Goal: Transaction & Acquisition: Purchase product/service

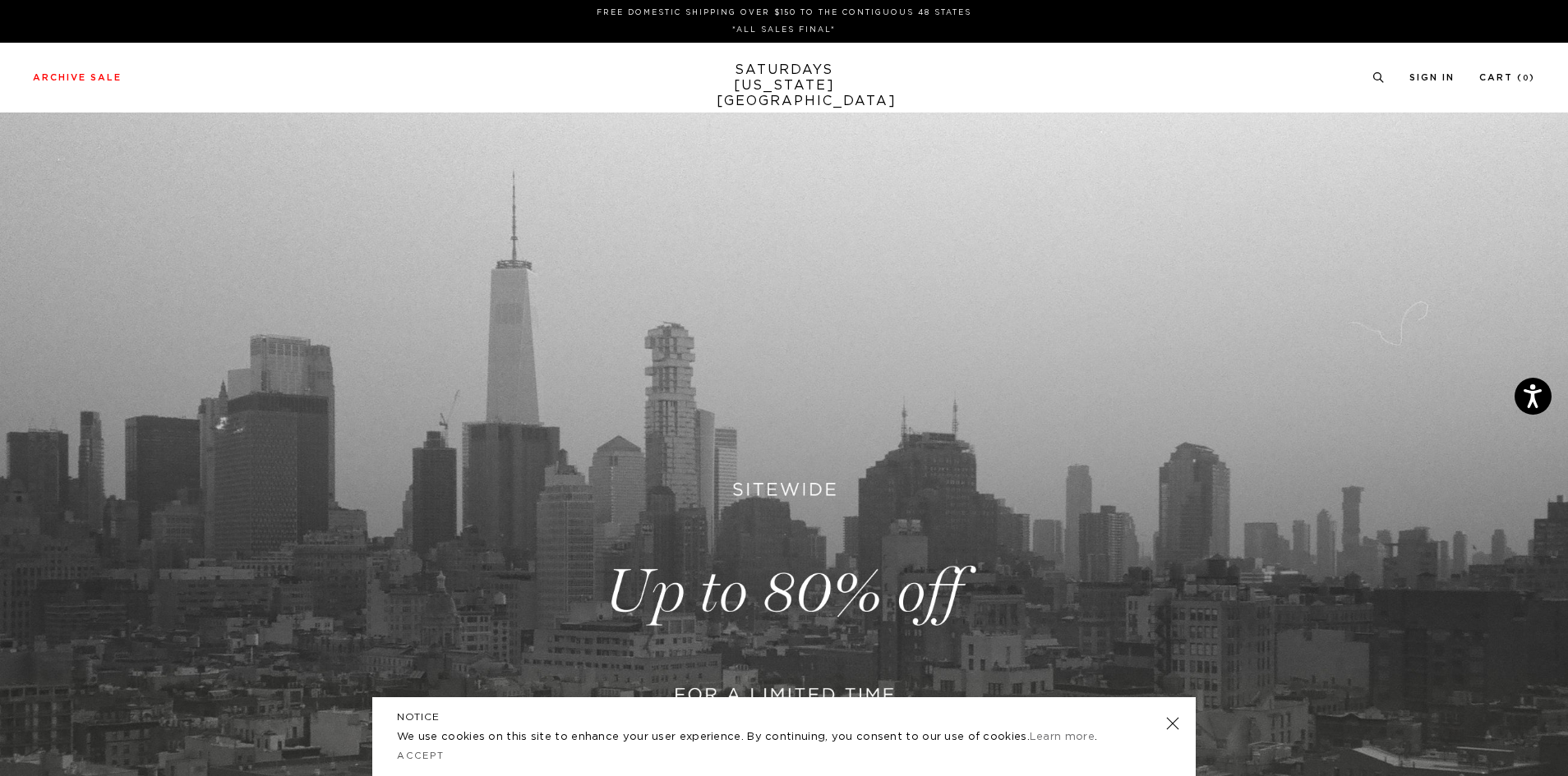
scroll to position [492, 0]
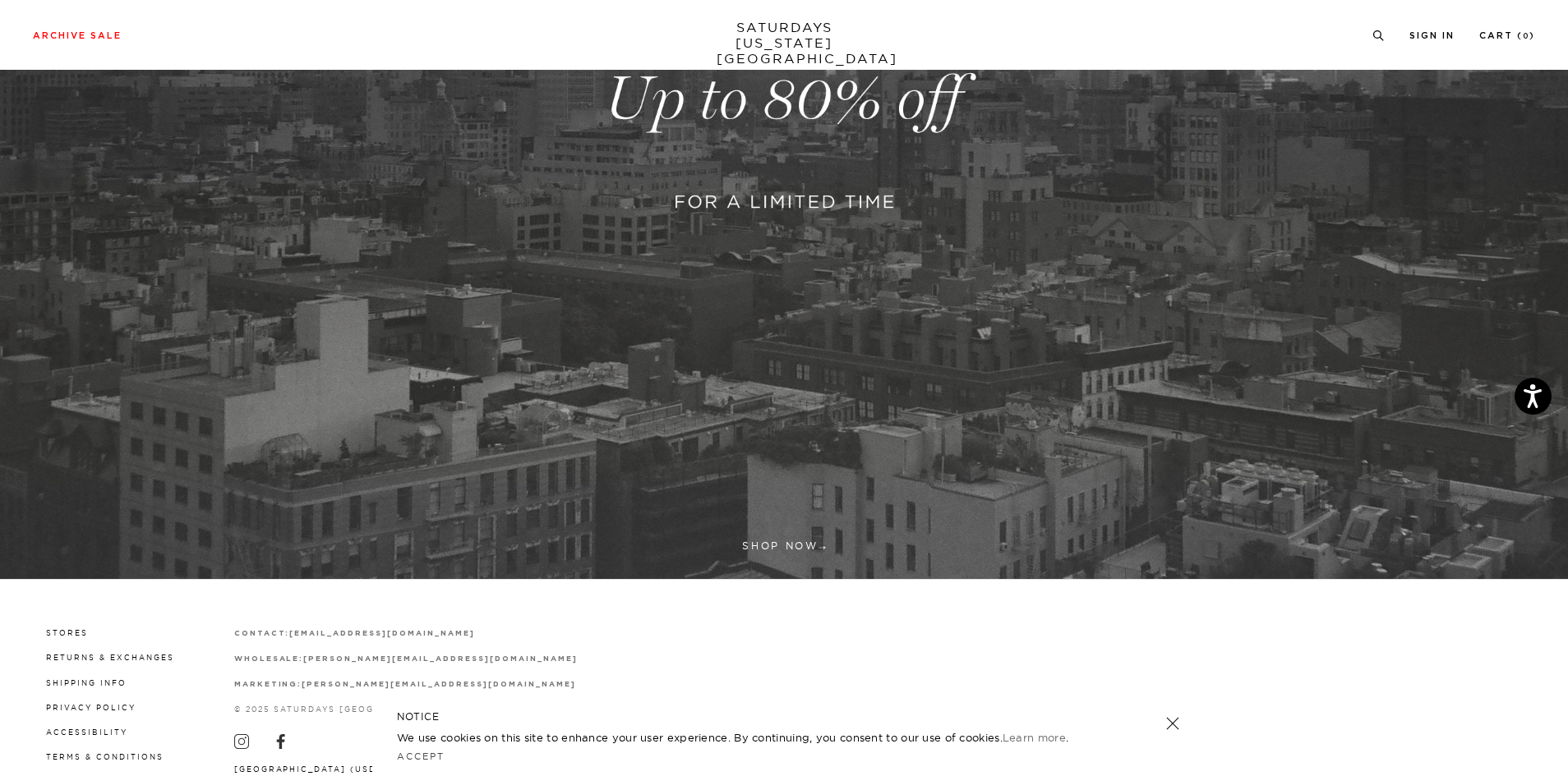
click at [762, 547] on link at bounding box center [784, 99] width 1568 height 959
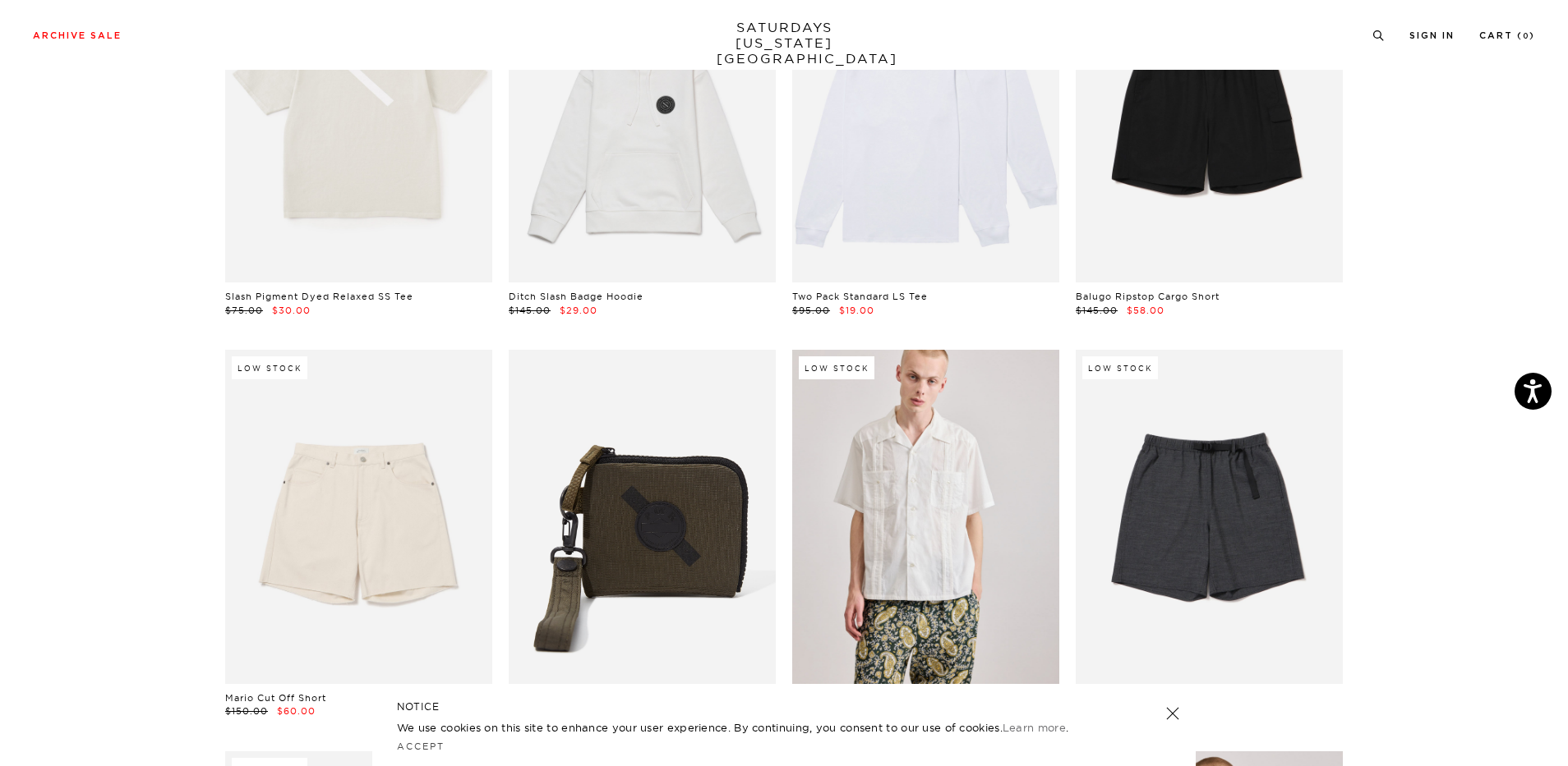
scroll to position [1971, 0]
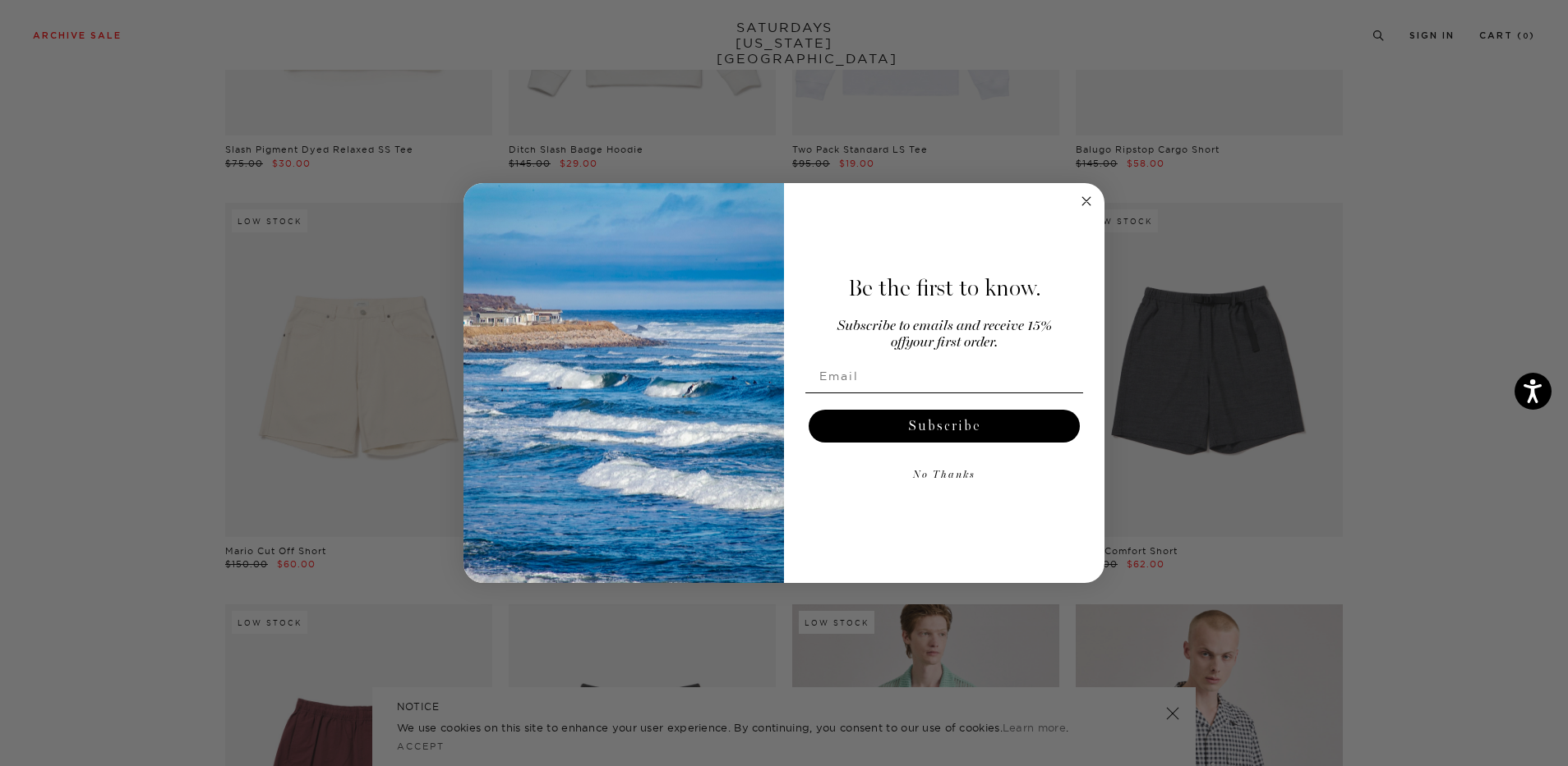
click at [1080, 200] on circle "Close dialog" at bounding box center [1086, 201] width 19 height 19
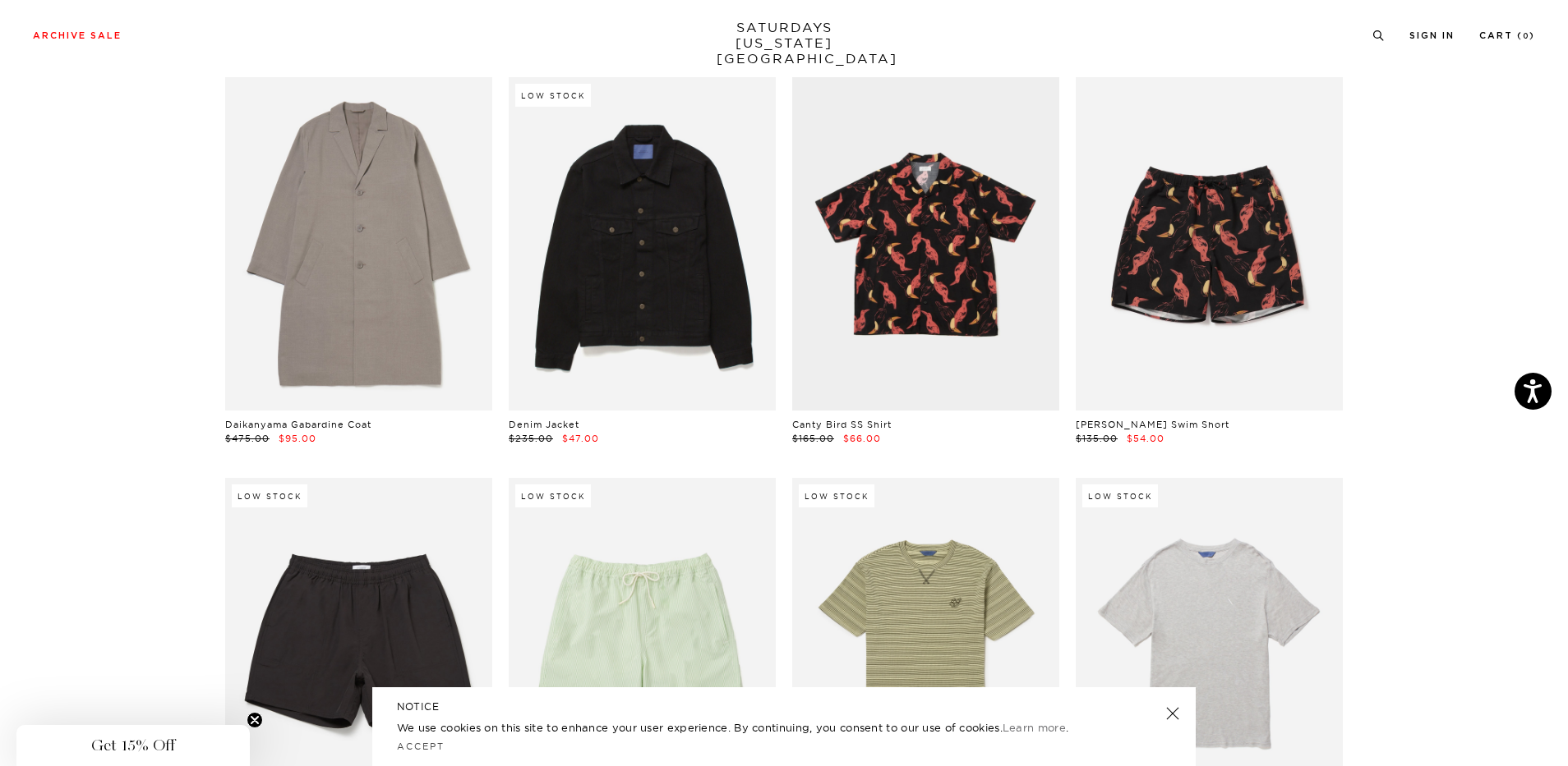
scroll to position [4928, 0]
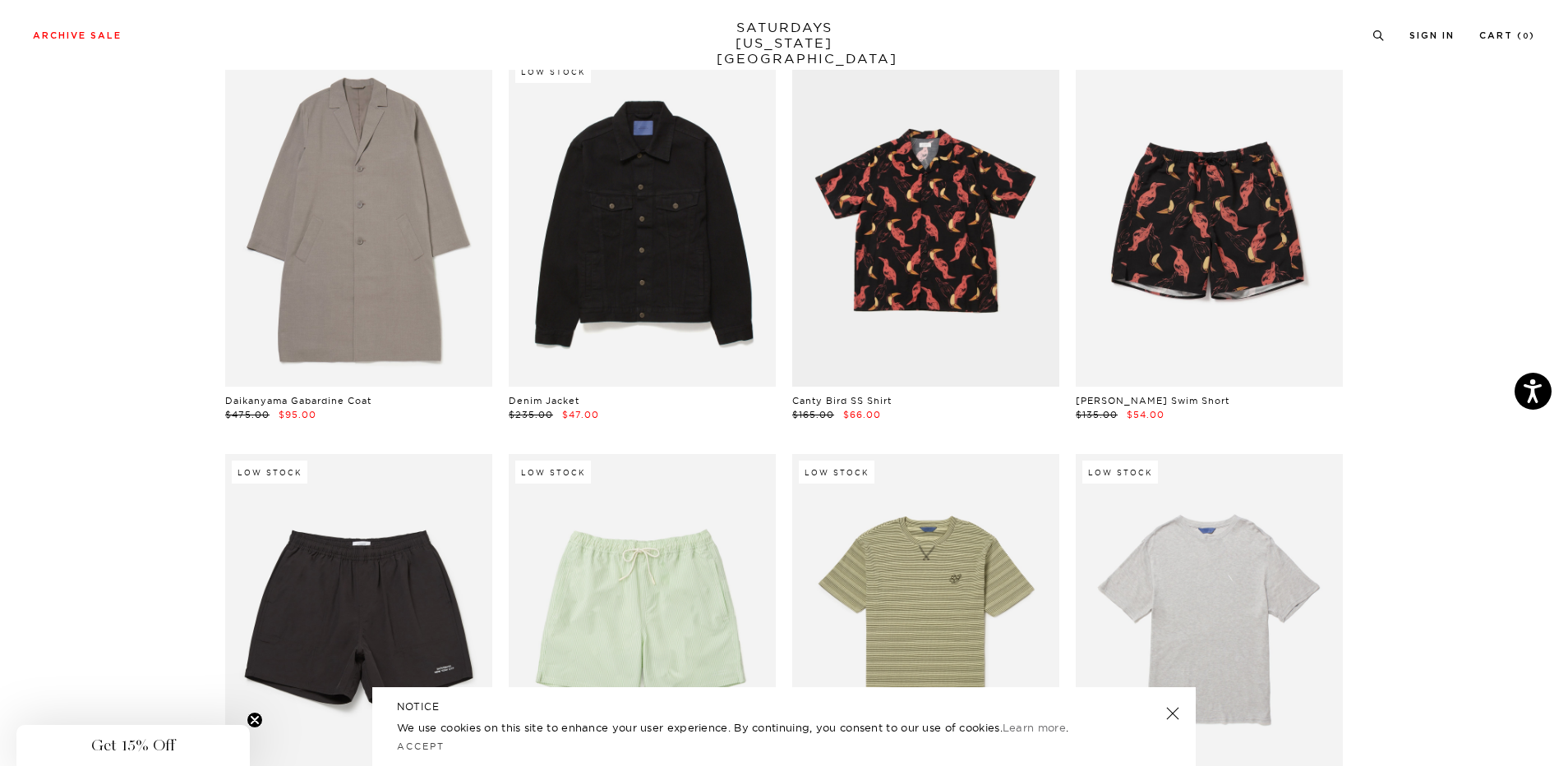
click at [1177, 718] on link at bounding box center [1172, 713] width 23 height 23
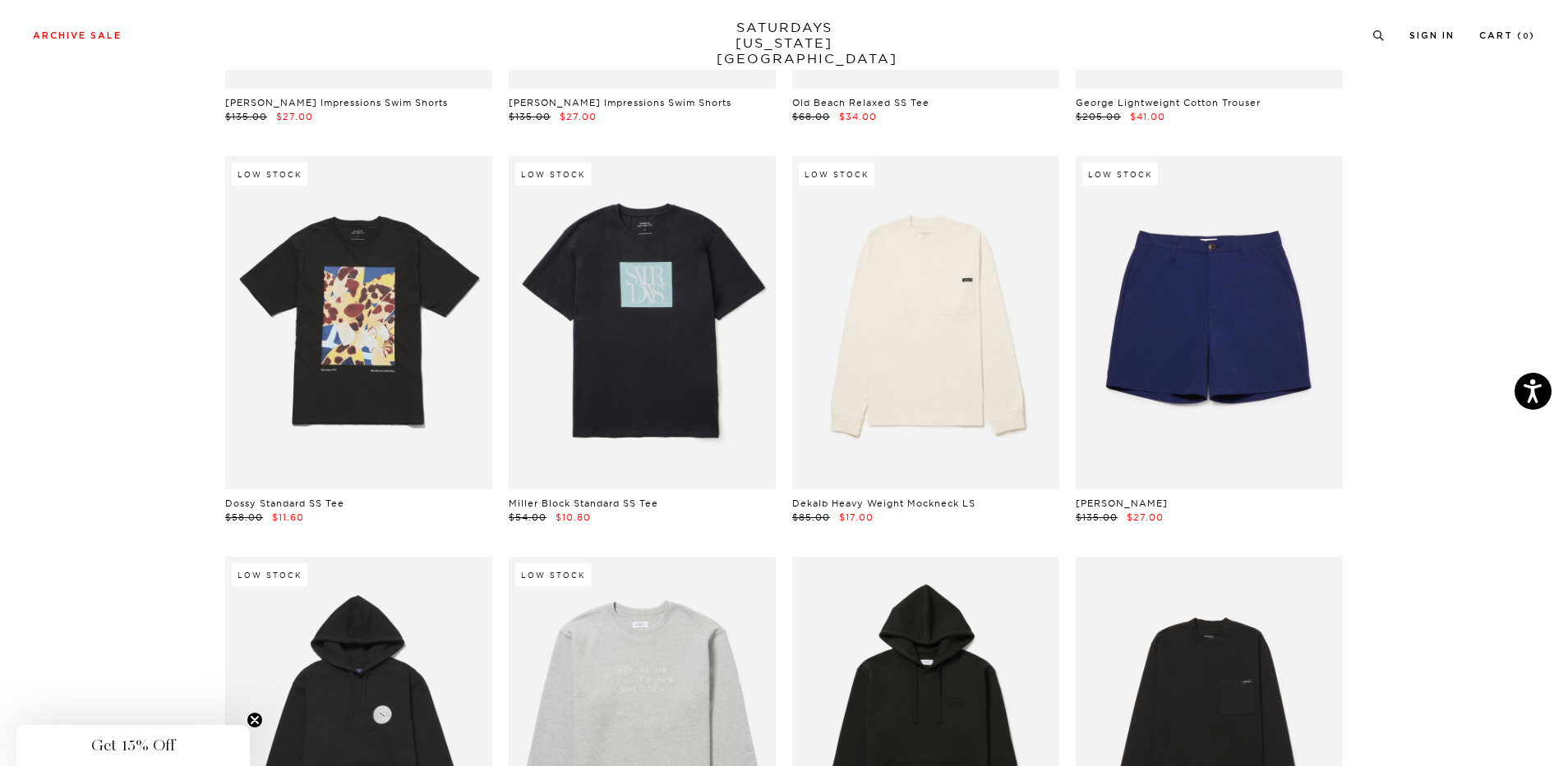
scroll to position [6405, 0]
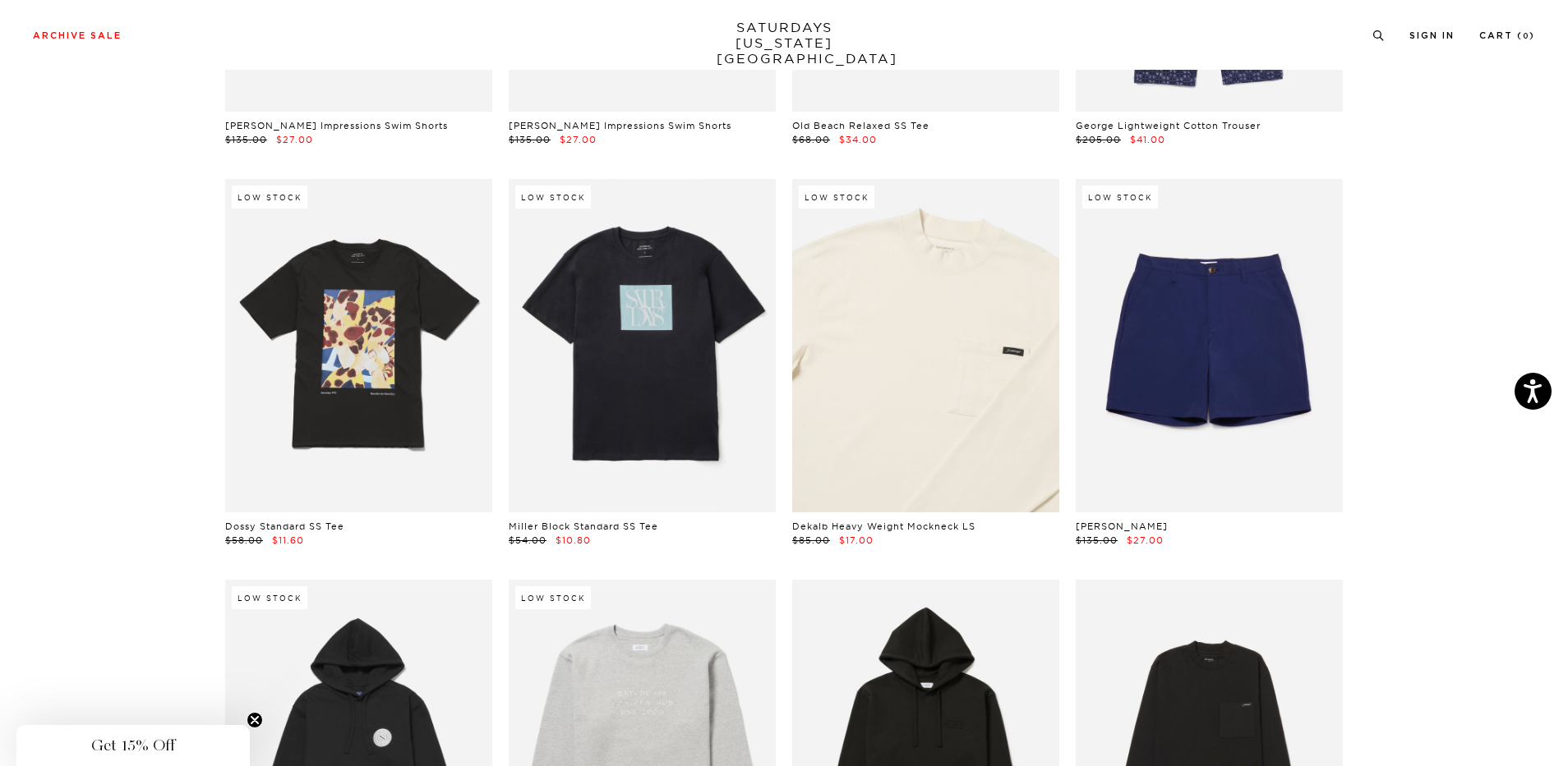
click at [974, 338] on link at bounding box center [925, 345] width 267 height 333
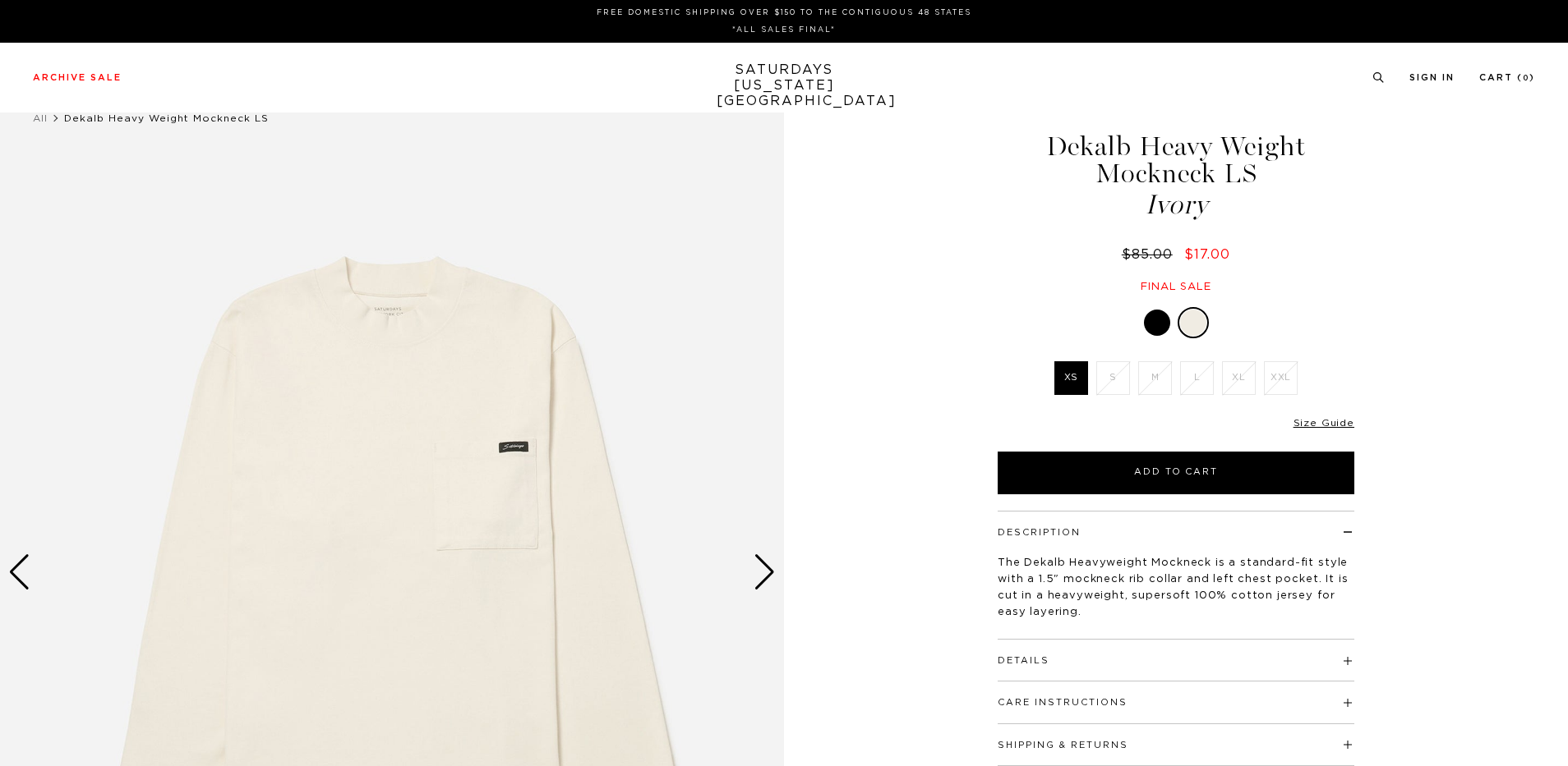
click at [1199, 385] on li "L" at bounding box center [1197, 378] width 42 height 33
click at [1149, 323] on div at bounding box center [1156, 322] width 26 height 26
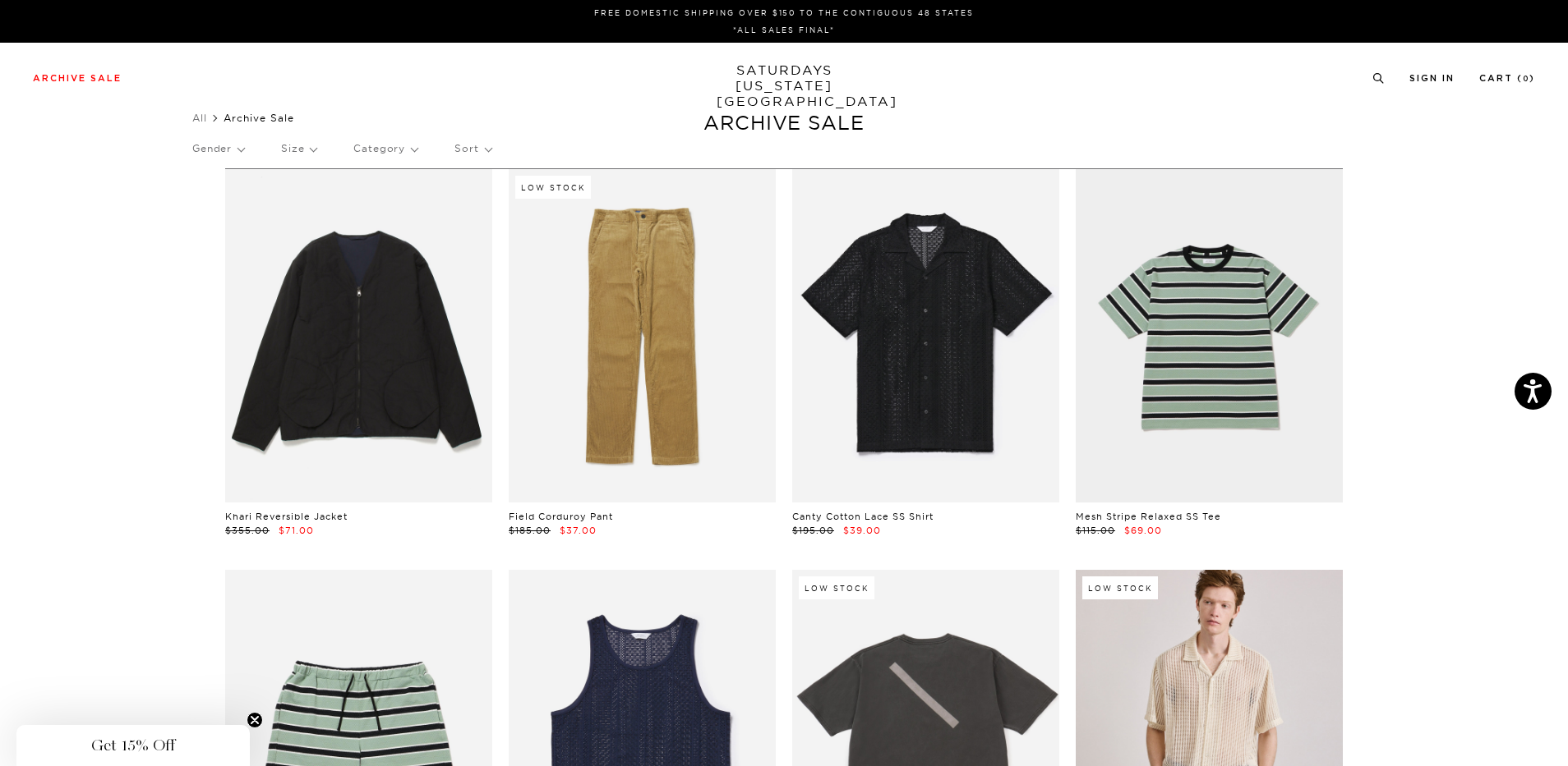
click at [303, 154] on p "Size" at bounding box center [298, 149] width 35 height 38
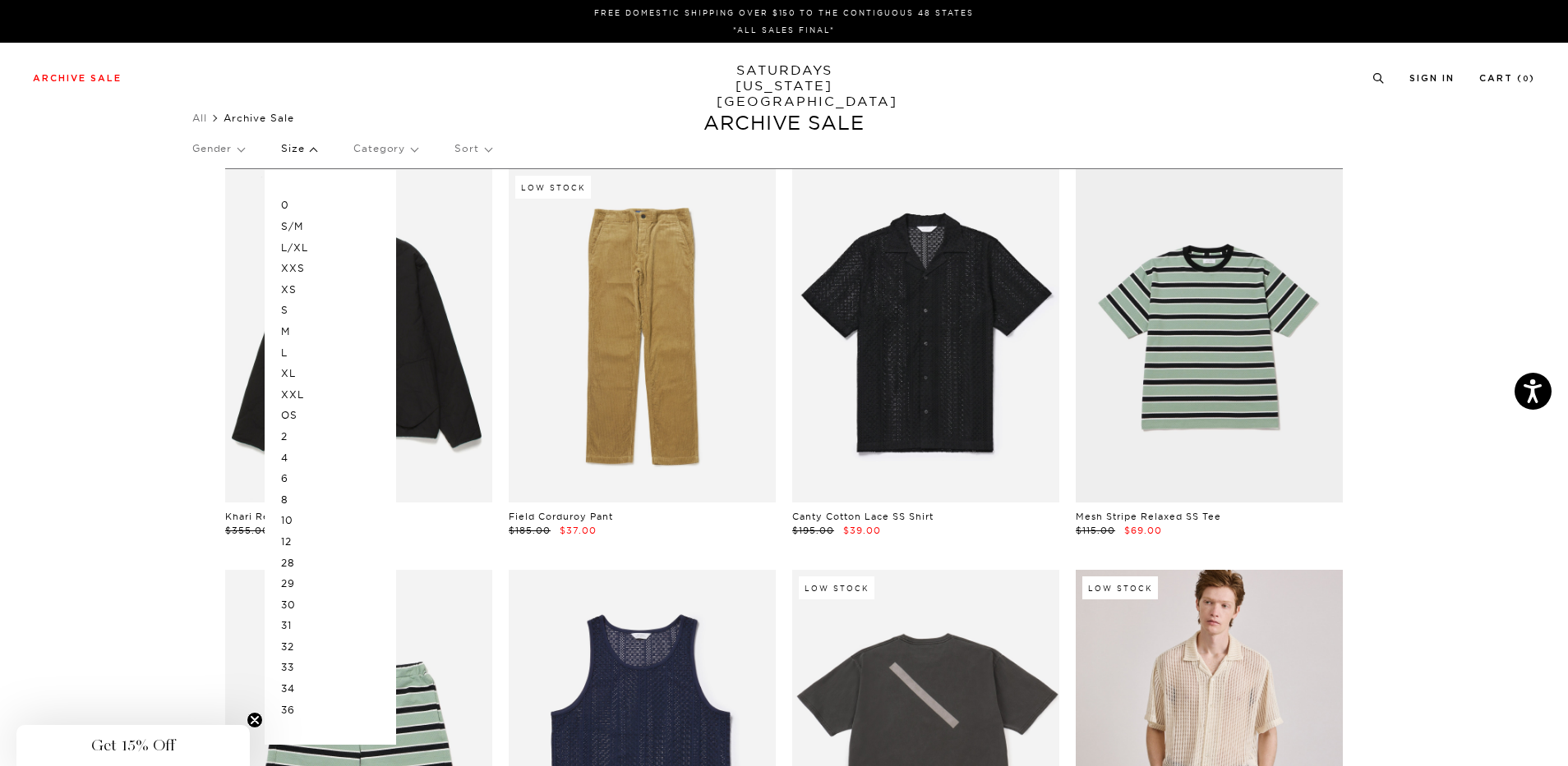
click at [315, 356] on p "L" at bounding box center [330, 353] width 99 height 22
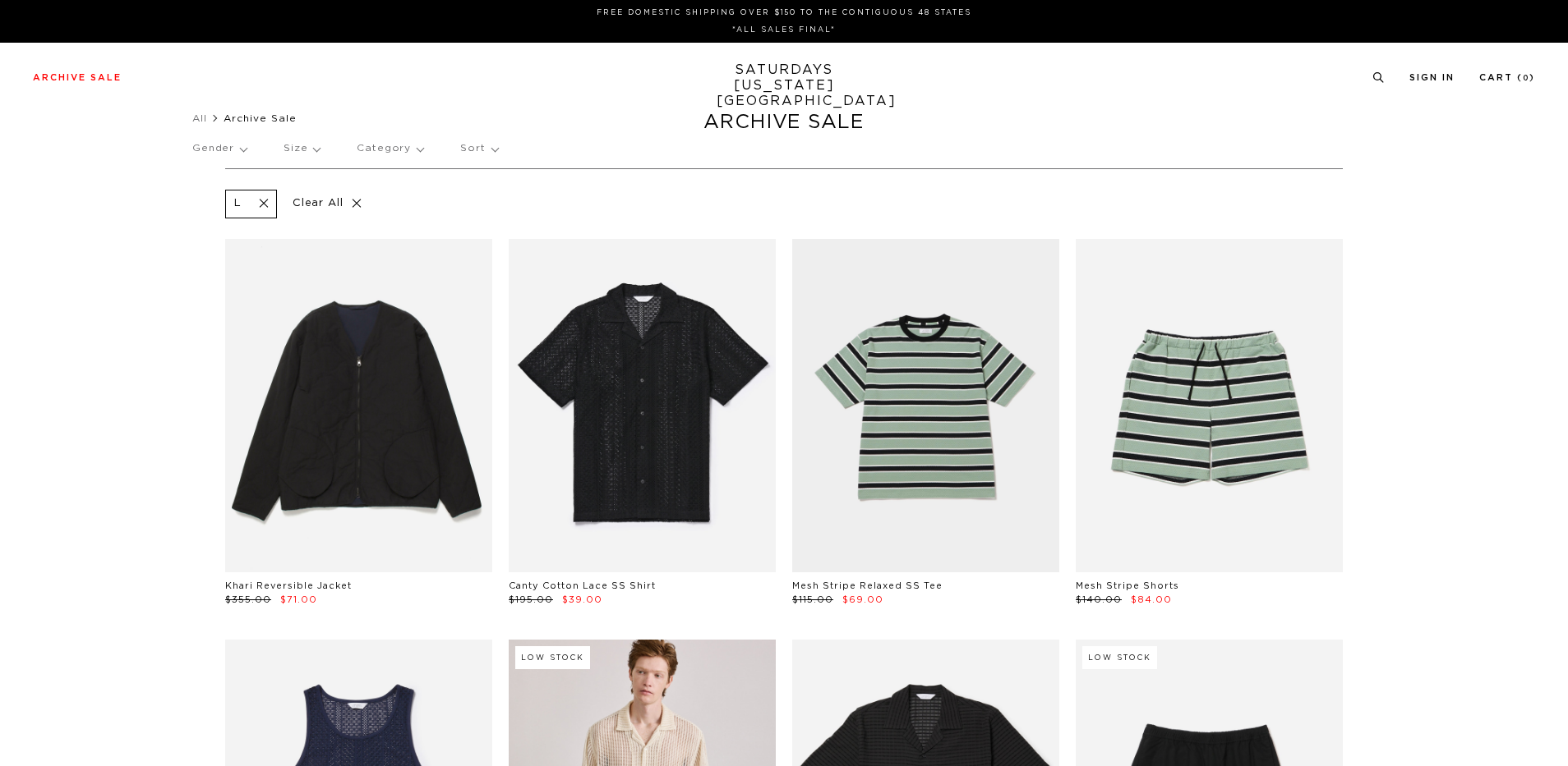
click at [244, 149] on p "Gender" at bounding box center [220, 149] width 54 height 38
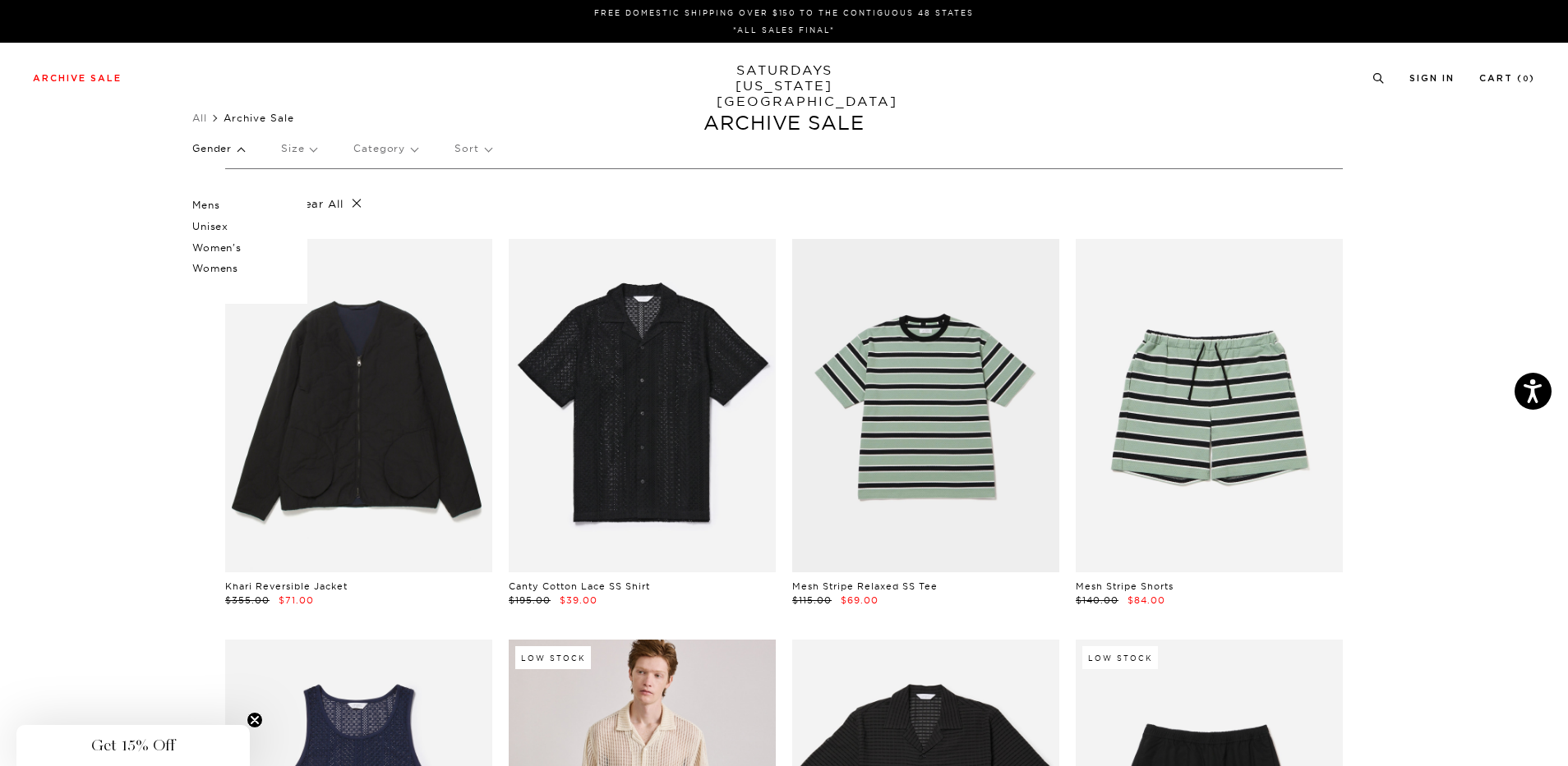
click at [241, 209] on p "Mens" at bounding box center [241, 205] width 99 height 22
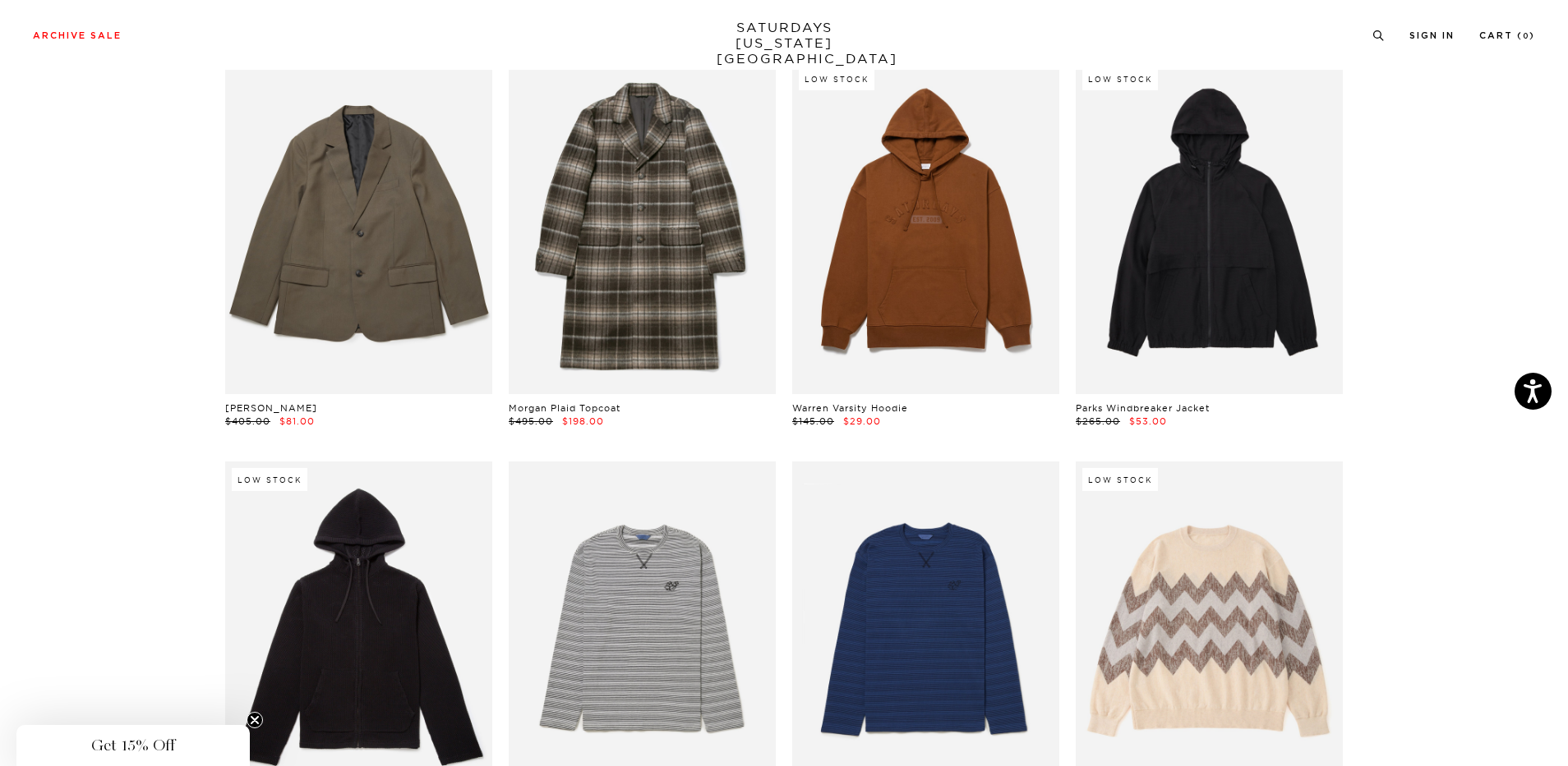
scroll to position [4582, 0]
